Goal: Information Seeking & Learning: Compare options

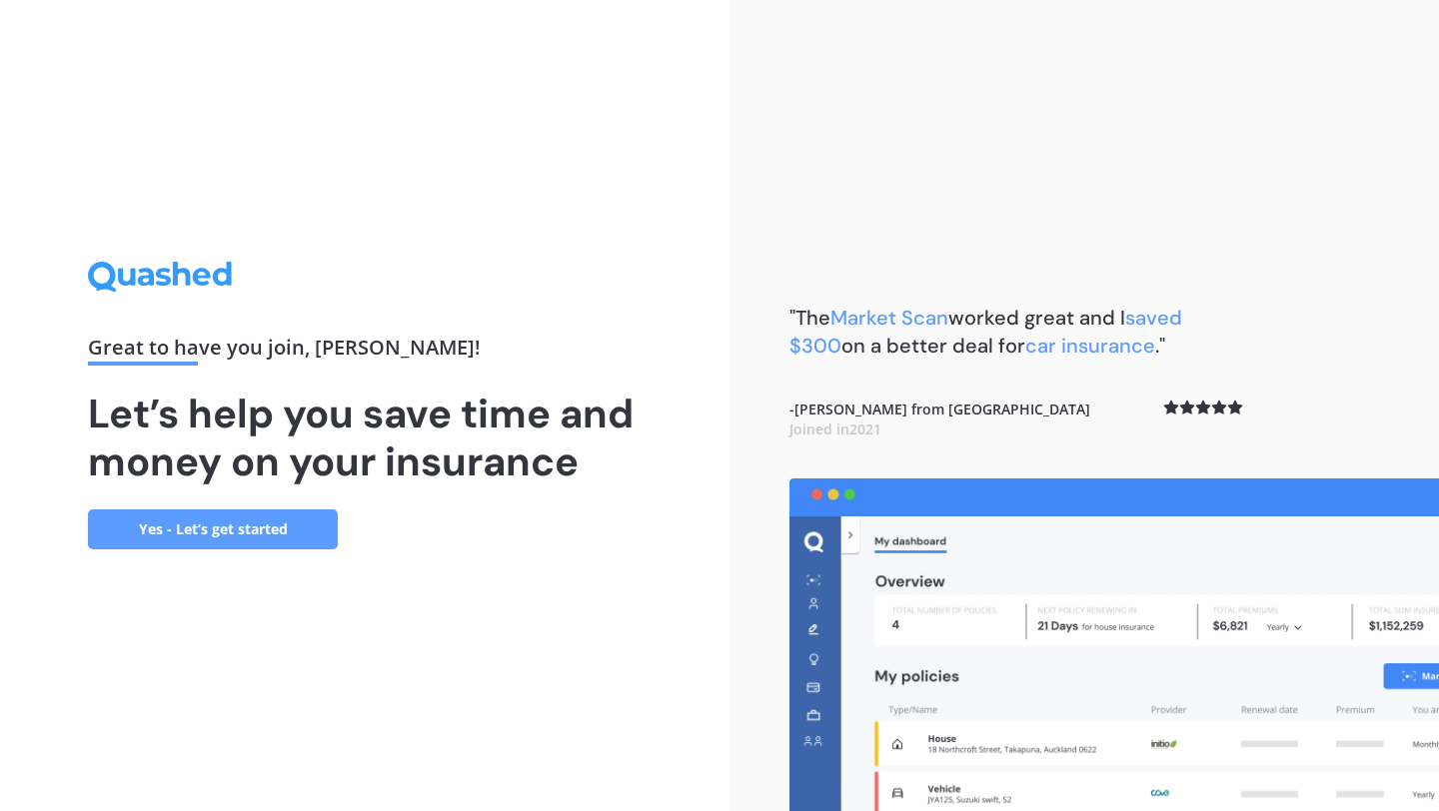
click at [210, 536] on link "Yes - Let’s get started" at bounding box center [213, 530] width 250 height 40
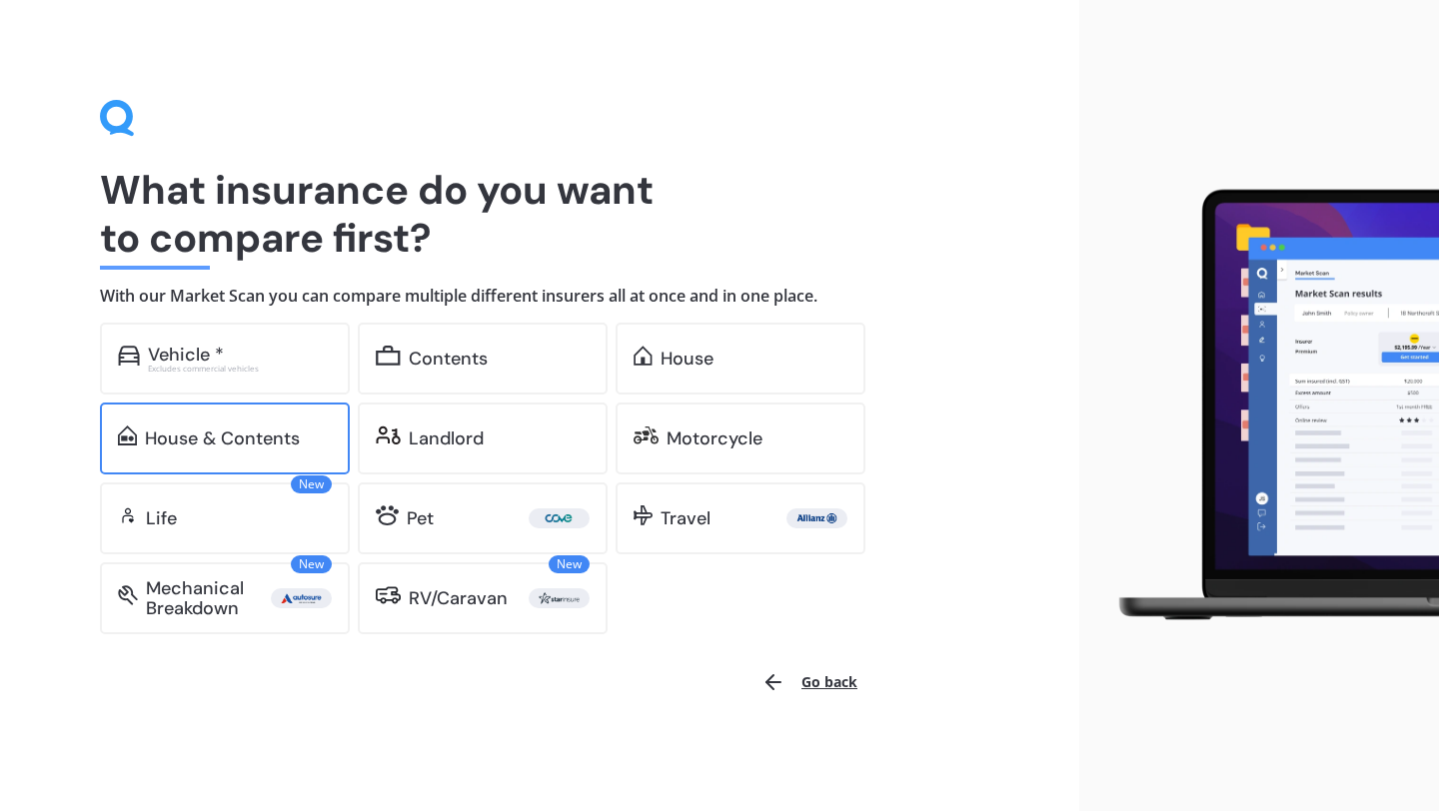
click at [292, 432] on div "House & Contents" at bounding box center [222, 439] width 155 height 20
